Goal: Transaction & Acquisition: Download file/media

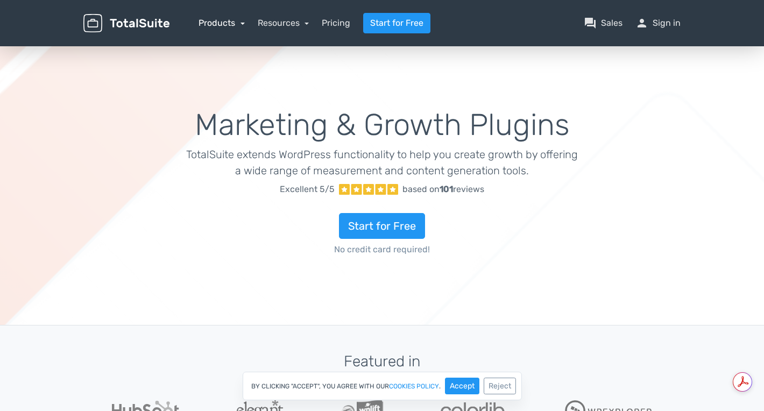
click at [240, 24] on link "Products" at bounding box center [221, 23] width 46 height 10
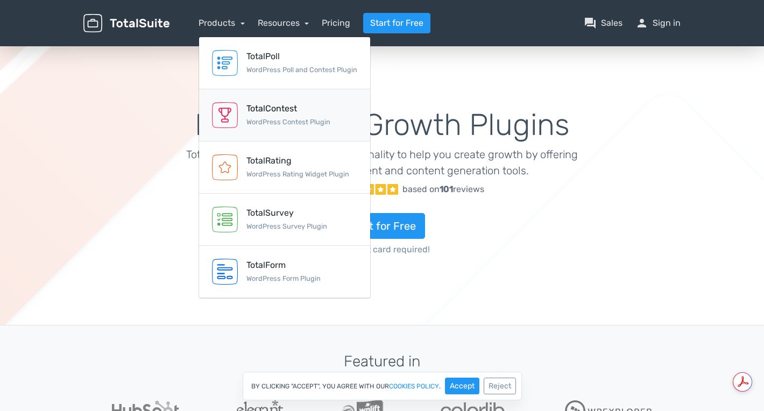
click at [270, 109] on div "TotalContest" at bounding box center [288, 108] width 84 height 13
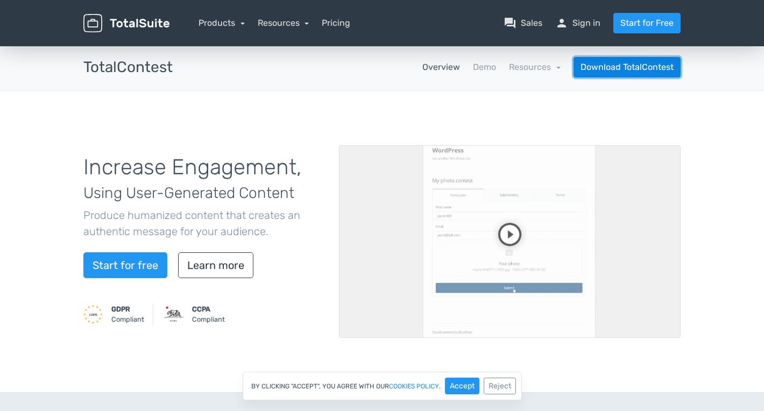
click at [643, 65] on link "Download TotalContest" at bounding box center [626, 67] width 107 height 20
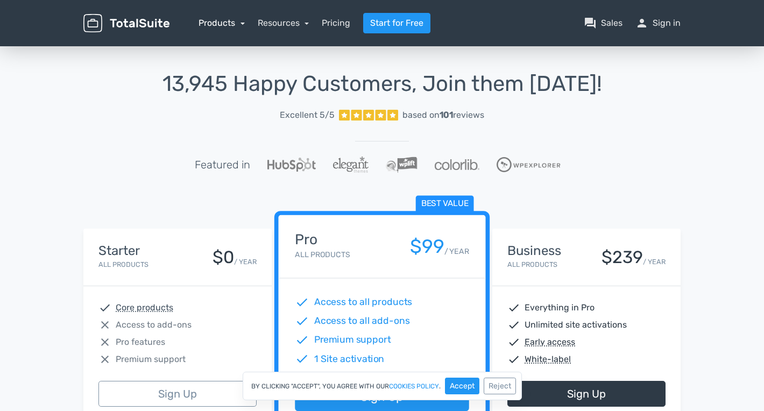
click at [240, 24] on link "Products" at bounding box center [221, 23] width 46 height 10
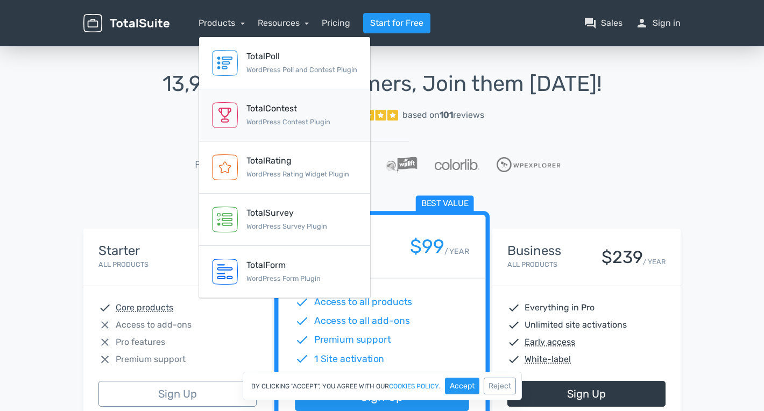
click at [274, 111] on div "TotalContest" at bounding box center [288, 108] width 84 height 13
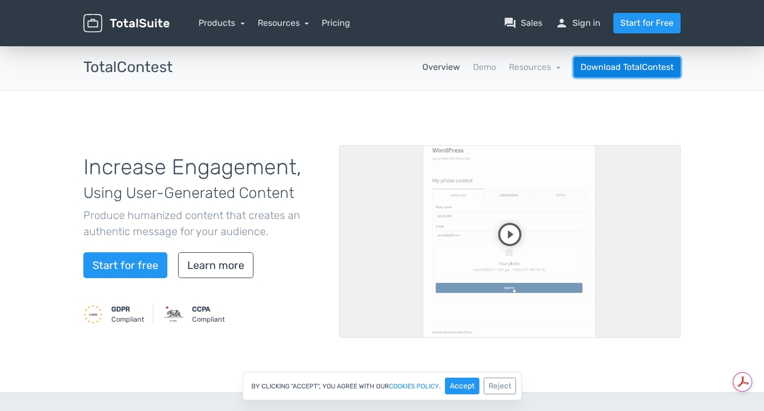
click at [648, 64] on link "Download TotalContest" at bounding box center [626, 67] width 107 height 20
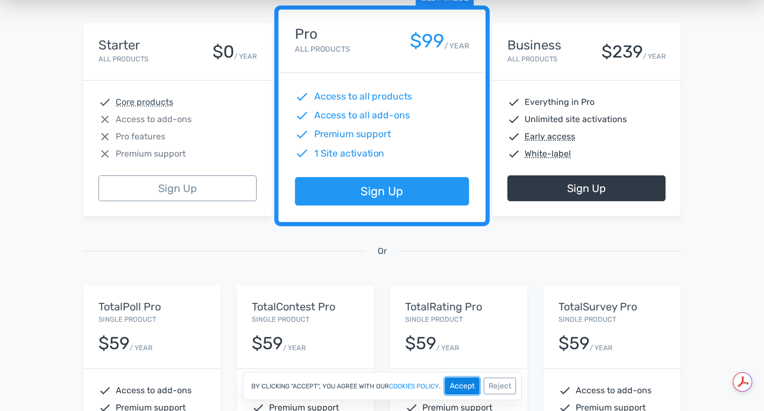
click at [465, 385] on button "Accept" at bounding box center [462, 385] width 34 height 17
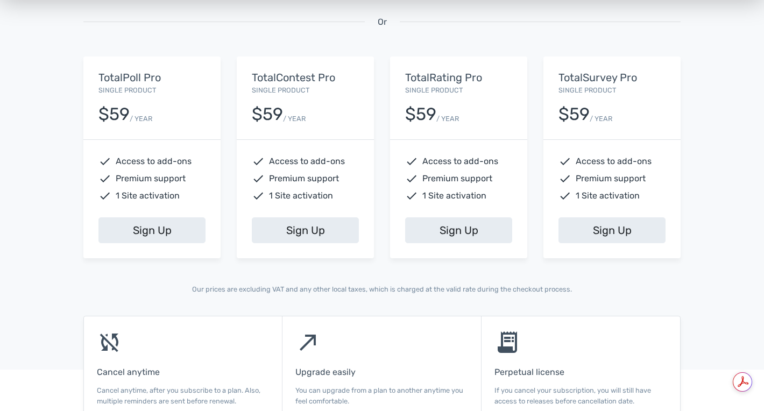
scroll to position [434, 0]
click at [324, 235] on link "Sign Up" at bounding box center [305, 231] width 107 height 26
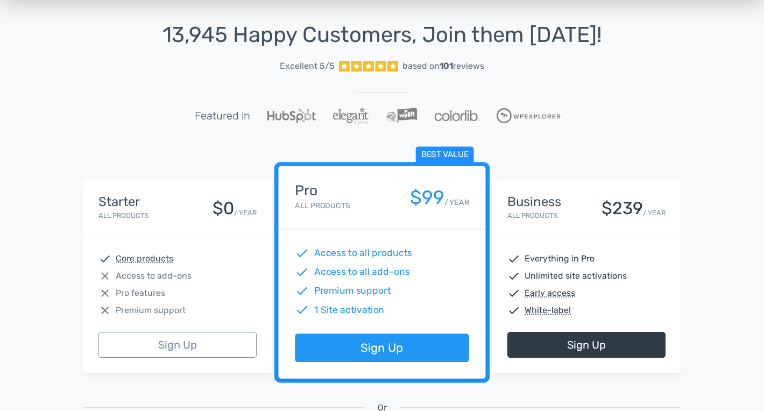
scroll to position [0, 0]
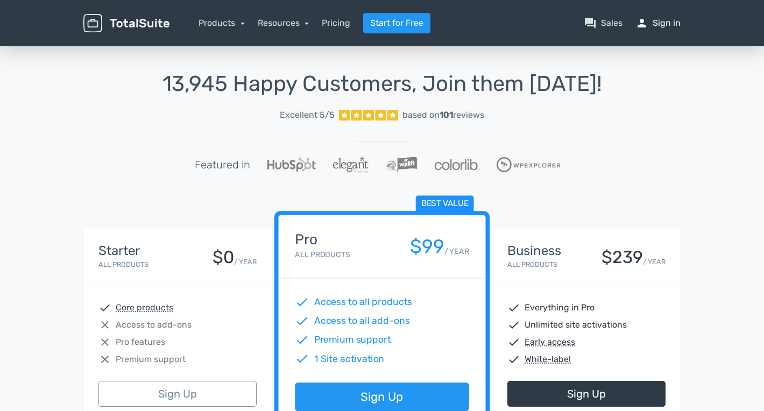
click at [667, 23] on link "person Sign in" at bounding box center [657, 23] width 45 height 13
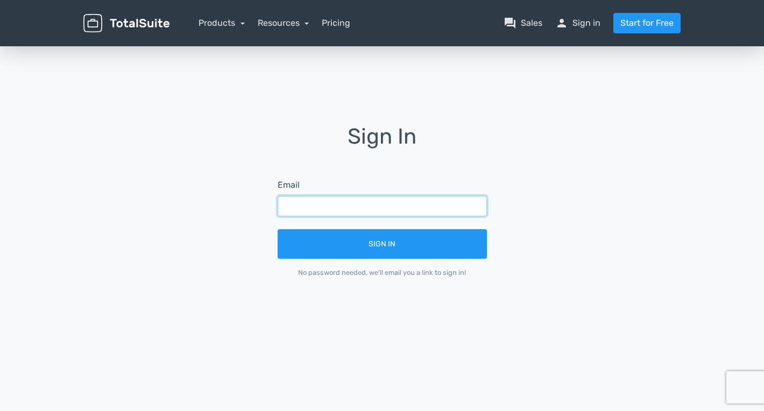
click at [308, 209] on input "text" at bounding box center [381, 206] width 209 height 20
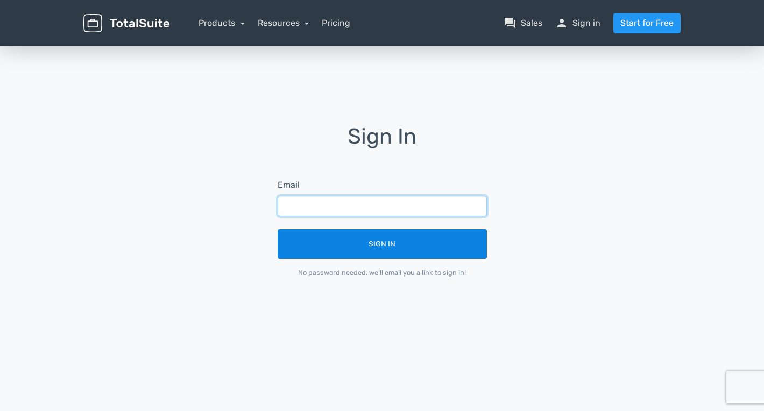
type input "trjohnson0858@gmail.com"
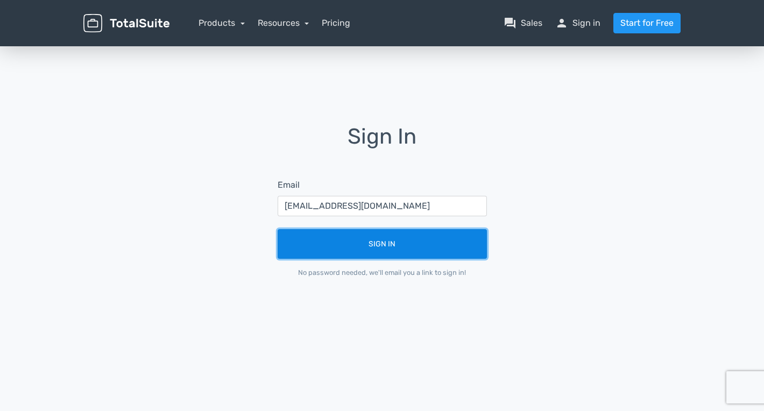
click at [386, 244] on button "Sign In" at bounding box center [381, 244] width 209 height 30
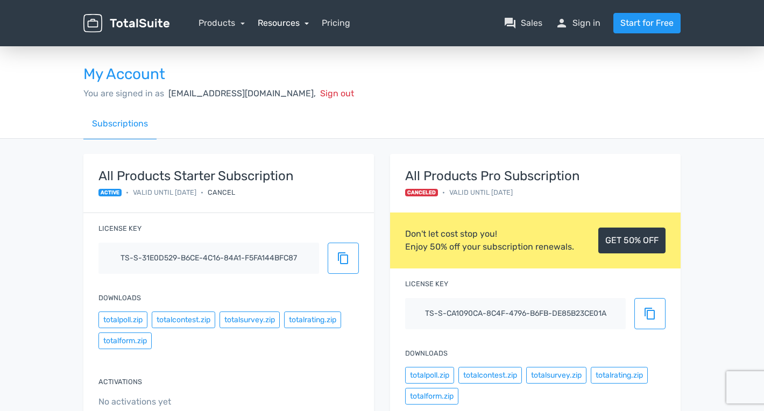
click at [300, 23] on link "Resources" at bounding box center [284, 23] width 52 height 10
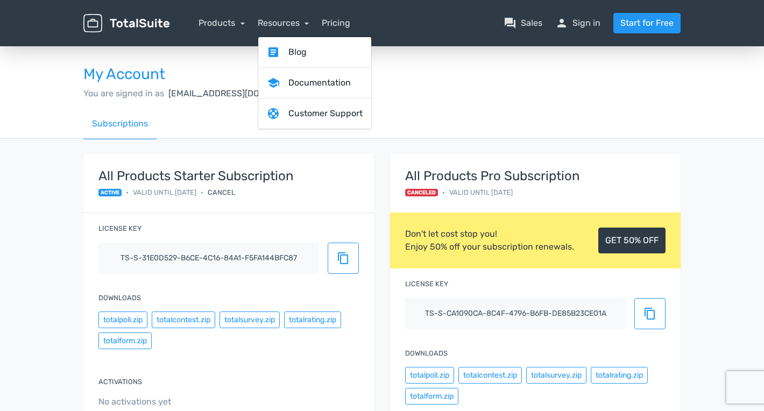
click at [444, 77] on h3 "My Account" at bounding box center [381, 74] width 597 height 17
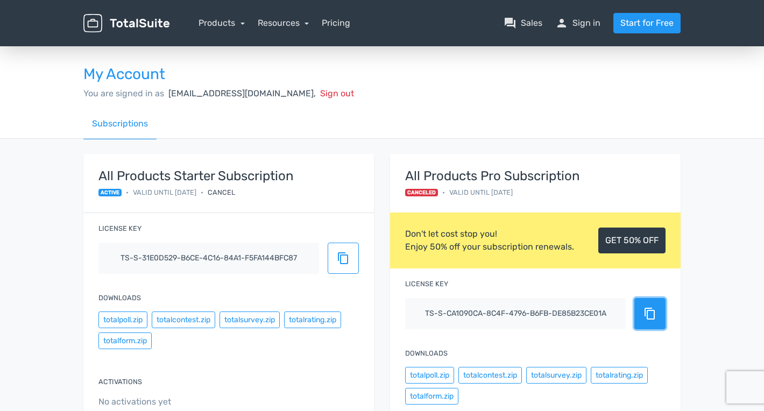
click at [654, 316] on span "content_copy" at bounding box center [649, 313] width 13 height 13
